Goal: Information Seeking & Learning: Check status

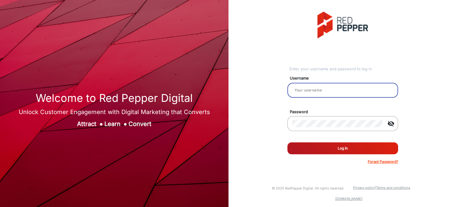
click at [321, 88] on input "email" at bounding box center [342, 90] width 101 height 7
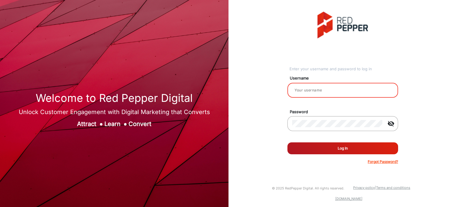
type input "Rachael"
click at [339, 147] on button "Log In" at bounding box center [342, 148] width 111 height 12
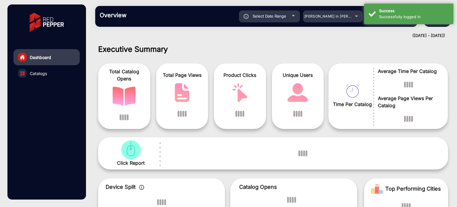
scroll to position [4, 0]
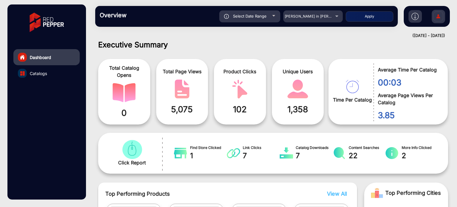
click at [336, 21] on mat-select "Adams in Justin Furniture" at bounding box center [312, 16] width 59 height 12
click at [335, 15] on div "Adams in Justin Furniture" at bounding box center [312, 16] width 59 height 7
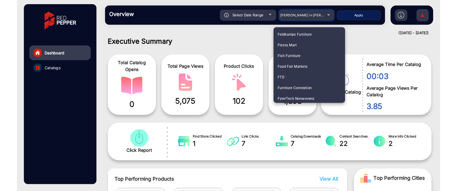
scroll to position [714, 0]
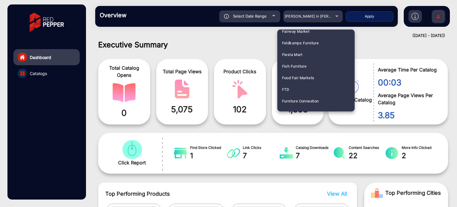
click at [303, 78] on span "Food Fair Markets" at bounding box center [298, 78] width 32 height 12
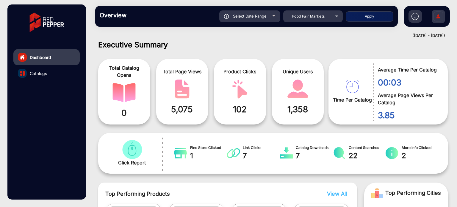
click at [271, 17] on div "Select Date Range" at bounding box center [249, 16] width 61 height 12
type input "10/1/2025"
type input "10/7/2025"
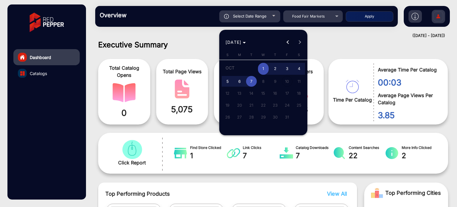
click at [286, 42] on span "Previous month" at bounding box center [288, 42] width 12 height 12
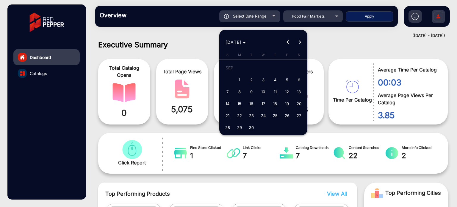
click at [242, 78] on span "1" at bounding box center [239, 79] width 11 height 11
type input "9/1/2025"
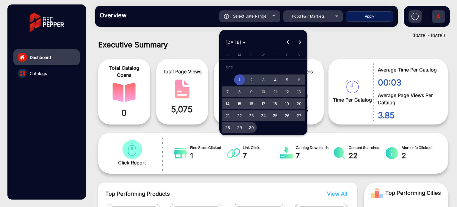
click at [253, 128] on span "30" at bounding box center [251, 127] width 11 height 11
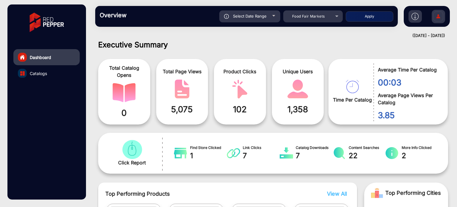
type input "9/30/2025"
click at [374, 17] on button "Apply" at bounding box center [370, 16] width 48 height 10
type input "9/1/2025"
type input "9/30/2025"
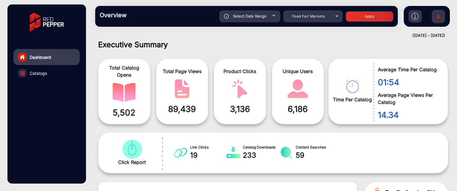
click at [271, 18] on div "Select Date Range" at bounding box center [249, 16] width 61 height 12
type input "9/1/2025"
type input "9/30/2025"
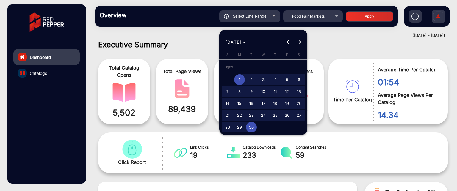
click at [368, 44] on div at bounding box center [228, 95] width 457 height 191
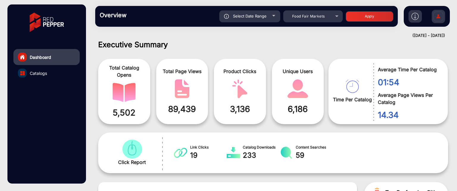
drag, startPoint x: 396, startPoint y: 81, endPoint x: 376, endPoint y: 82, distance: 20.6
click at [376, 82] on div "01:54" at bounding box center [405, 80] width 65 height 15
click at [425, 55] on div "Total Catalog Opens 5,502 Total Page Views 89,439 Product Clicks 3,136 Unique U…" at bounding box center [273, 89] width 359 height 76
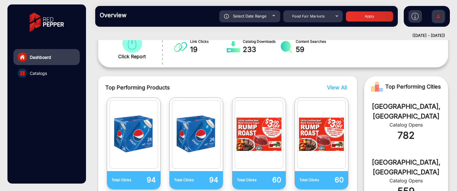
scroll to position [123, 0]
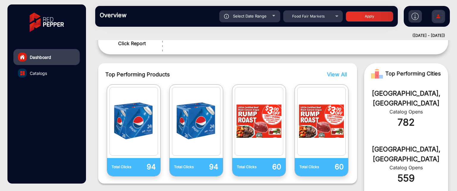
click at [338, 75] on span "View All" at bounding box center [337, 74] width 20 height 6
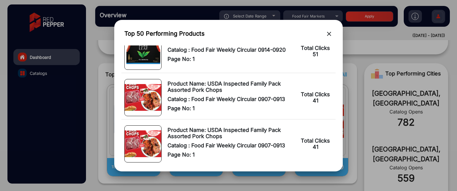
scroll to position [278, 0]
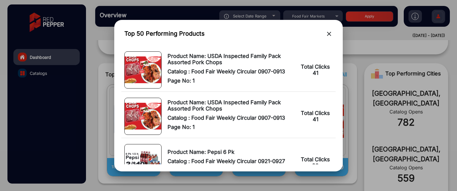
click at [328, 37] on mat-icon "close" at bounding box center [328, 33] width 7 height 7
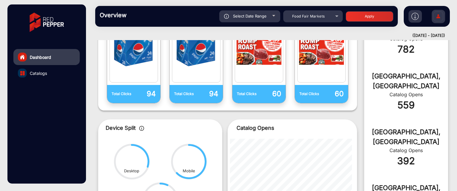
scroll to position [181, 0]
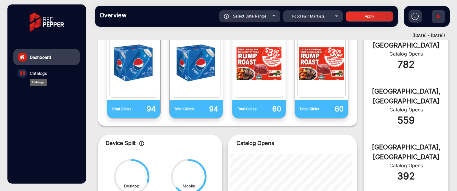
click at [39, 71] on span "Catalogs" at bounding box center [38, 73] width 17 height 6
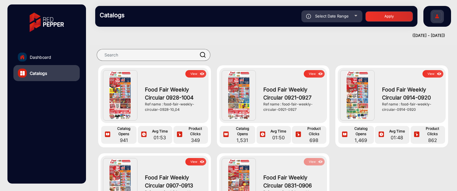
click at [308, 75] on button "View" at bounding box center [314, 73] width 21 height 7
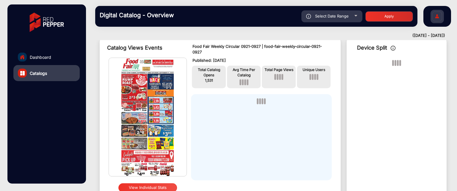
scroll to position [94, 0]
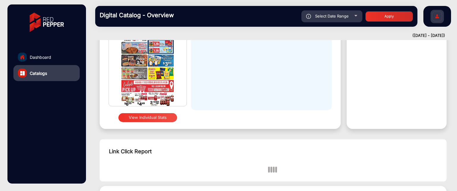
click at [163, 114] on button "View Individual Stats" at bounding box center [147, 117] width 59 height 9
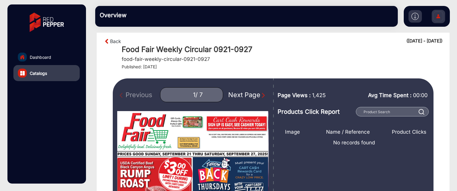
scroll to position [4, 0]
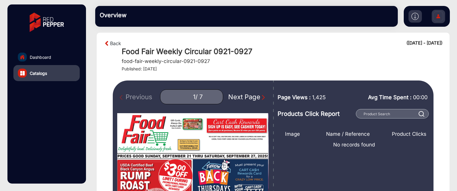
click at [257, 98] on div "Next Page" at bounding box center [247, 97] width 38 height 10
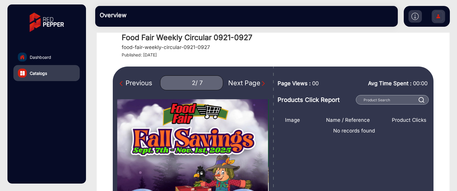
scroll to position [4, 0]
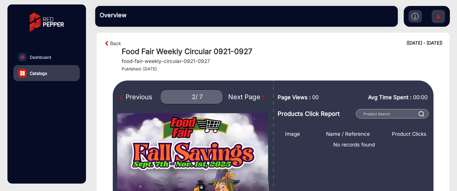
click at [252, 98] on div "Next Page" at bounding box center [247, 97] width 38 height 10
type input "3"
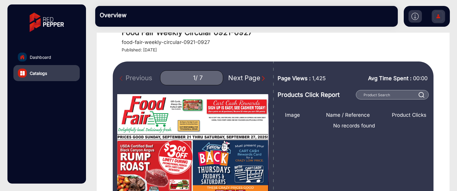
scroll to position [59, 0]
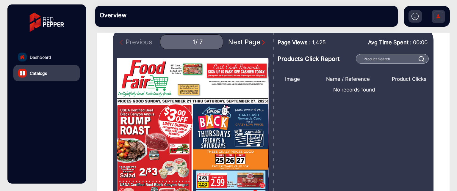
click at [260, 42] on img "Next Page" at bounding box center [263, 43] width 6 height 6
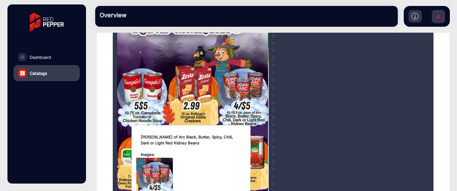
scroll to position [149, 0]
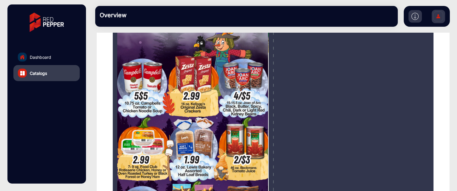
type input "1"
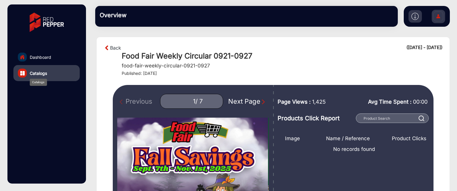
click at [44, 72] on span "Catalogs" at bounding box center [38, 73] width 17 height 6
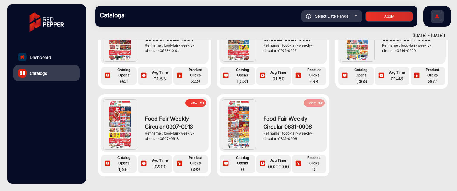
scroll to position [59, 0]
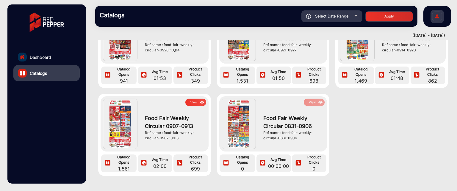
click at [194, 102] on button "View" at bounding box center [195, 102] width 21 height 7
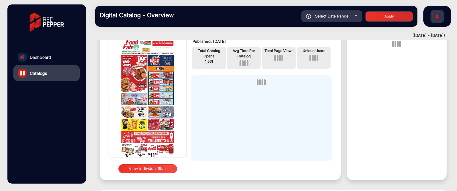
scroll to position [34, 0]
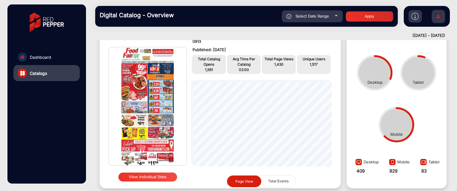
click at [146, 177] on button "View Individual Stats" at bounding box center [147, 177] width 59 height 9
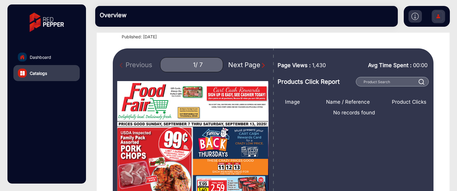
scroll to position [34, 0]
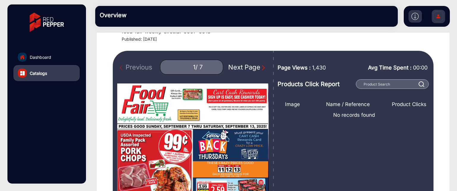
click at [251, 66] on div "Next Page" at bounding box center [247, 67] width 38 height 10
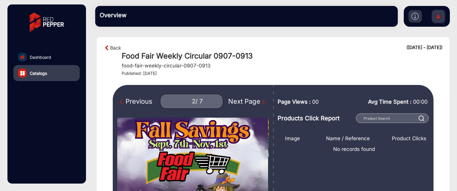
click at [253, 104] on div "Next Page" at bounding box center [247, 102] width 38 height 10
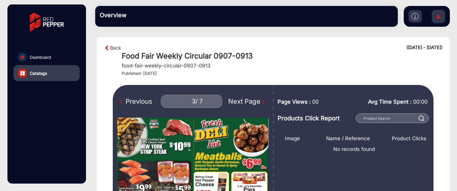
click at [254, 101] on div "Next Page" at bounding box center [247, 102] width 38 height 10
type input "4"
